Goal: Check status: Check status

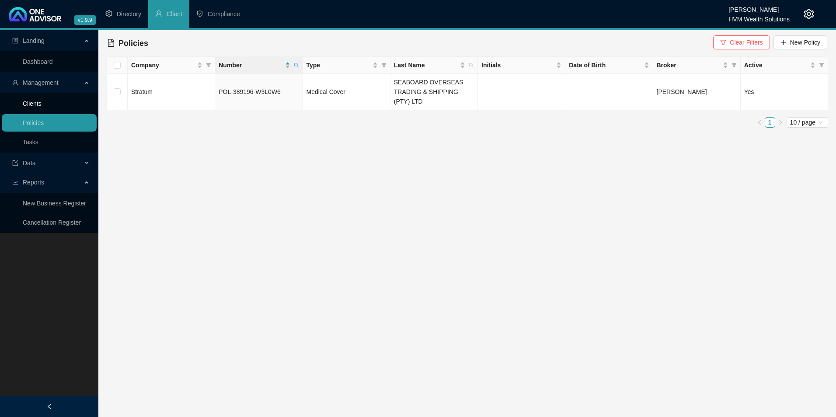
click at [42, 104] on link "Clients" at bounding box center [32, 103] width 19 height 7
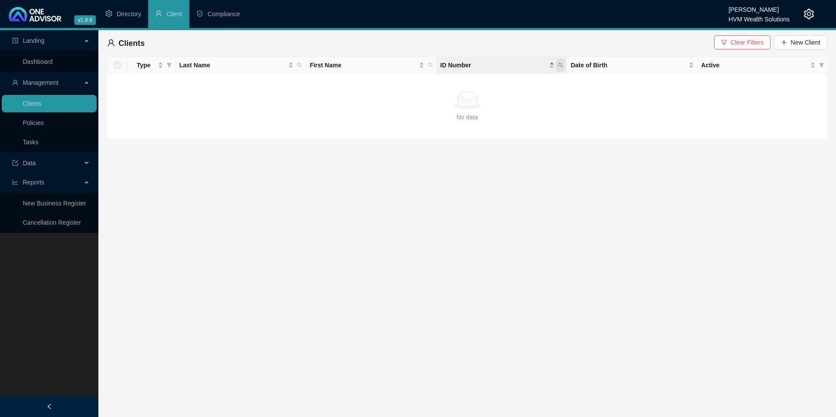
click at [558, 63] on icon "search" at bounding box center [560, 65] width 5 height 5
click at [505, 104] on span "Search" at bounding box center [503, 100] width 19 height 10
click at [44, 125] on link "Policies" at bounding box center [33, 122] width 21 height 7
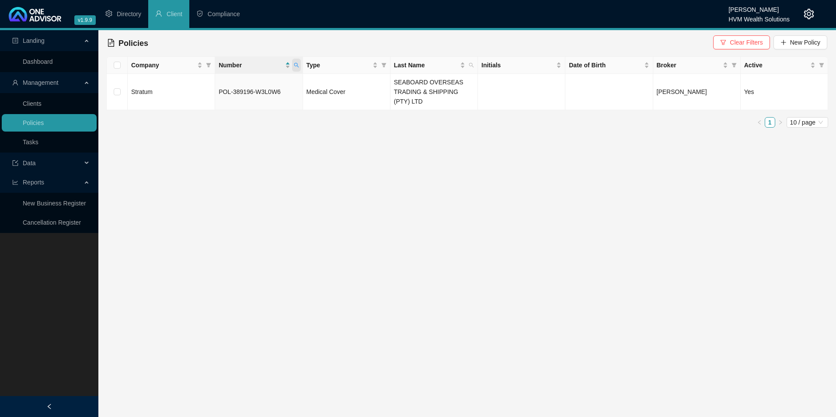
click at [298, 66] on icon "search" at bounding box center [296, 65] width 5 height 5
type input "POL-508490-S3B3J0"
click at [244, 100] on span "Search" at bounding box center [239, 100] width 19 height 10
